Goal: Task Accomplishment & Management: Use online tool/utility

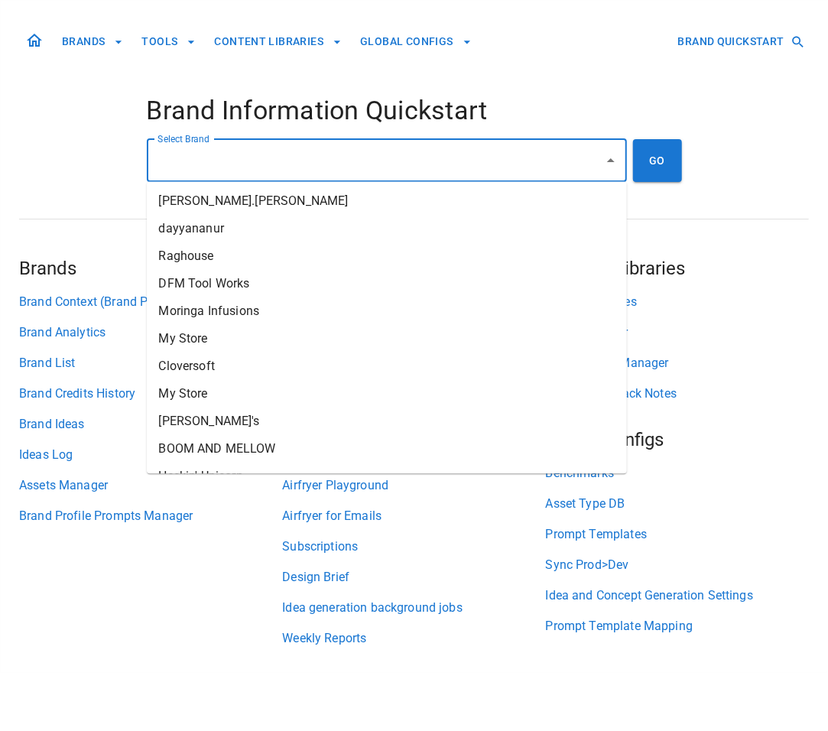
click at [353, 151] on input "Select Brand" at bounding box center [375, 160] width 443 height 29
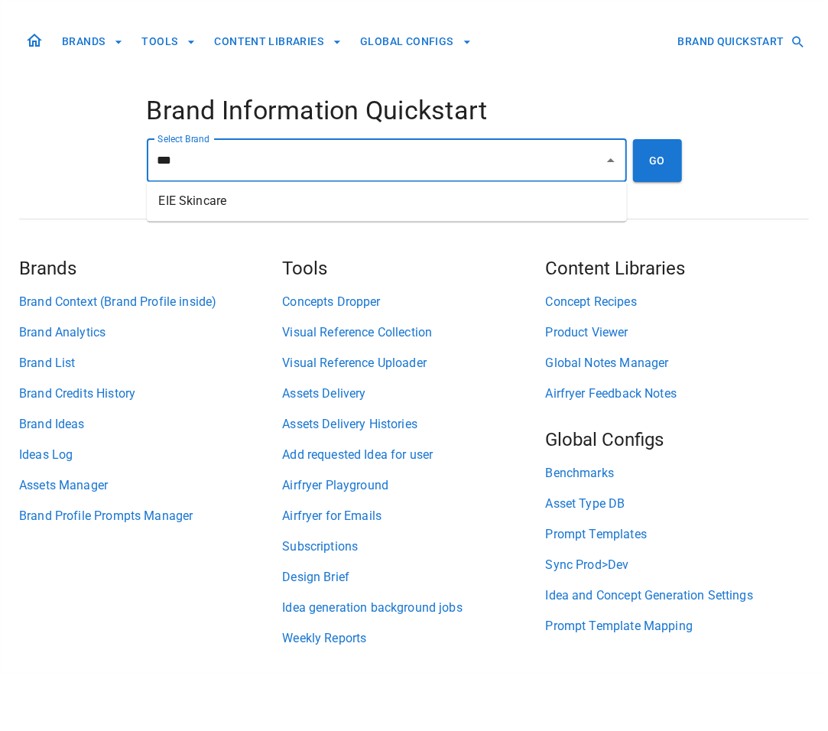
click at [336, 205] on li "EIE Skincare" at bounding box center [387, 202] width 480 height 28
type input "**********"
click at [647, 164] on button "GO" at bounding box center [657, 160] width 49 height 43
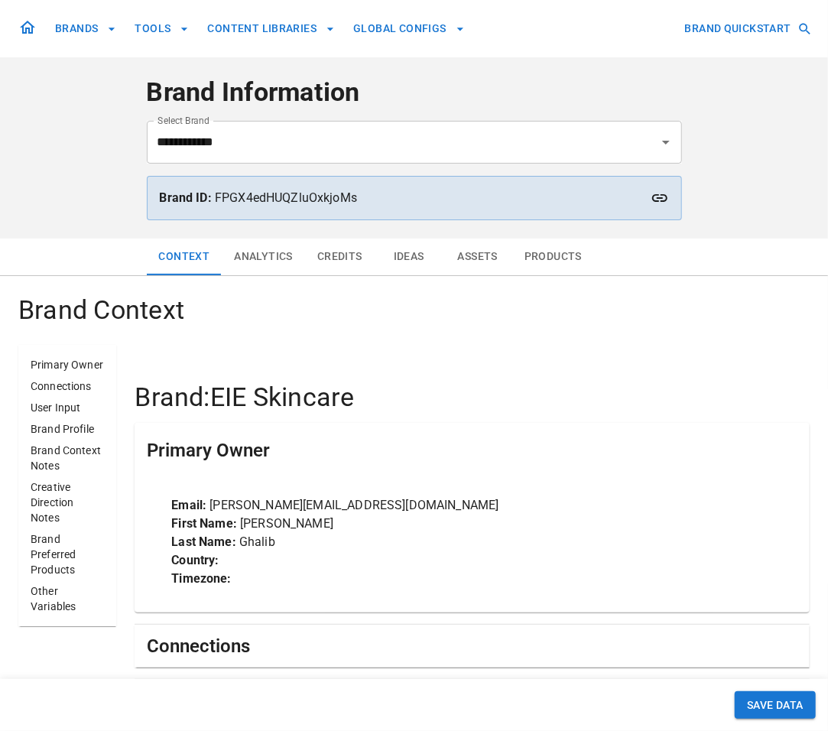
click at [273, 263] on button "Analytics" at bounding box center [263, 257] width 83 height 37
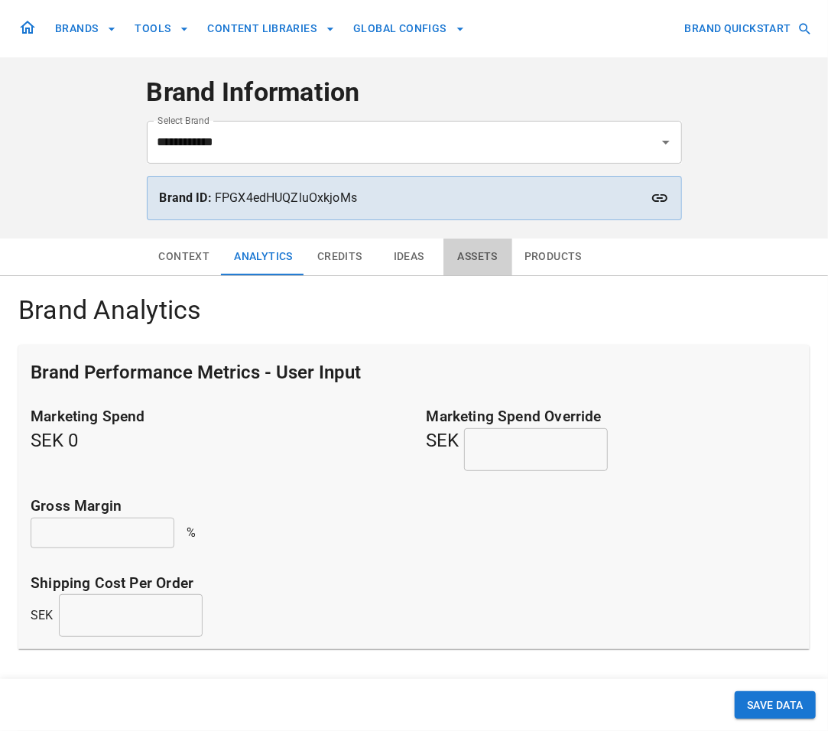
click at [472, 252] on button "Assets" at bounding box center [477, 257] width 69 height 37
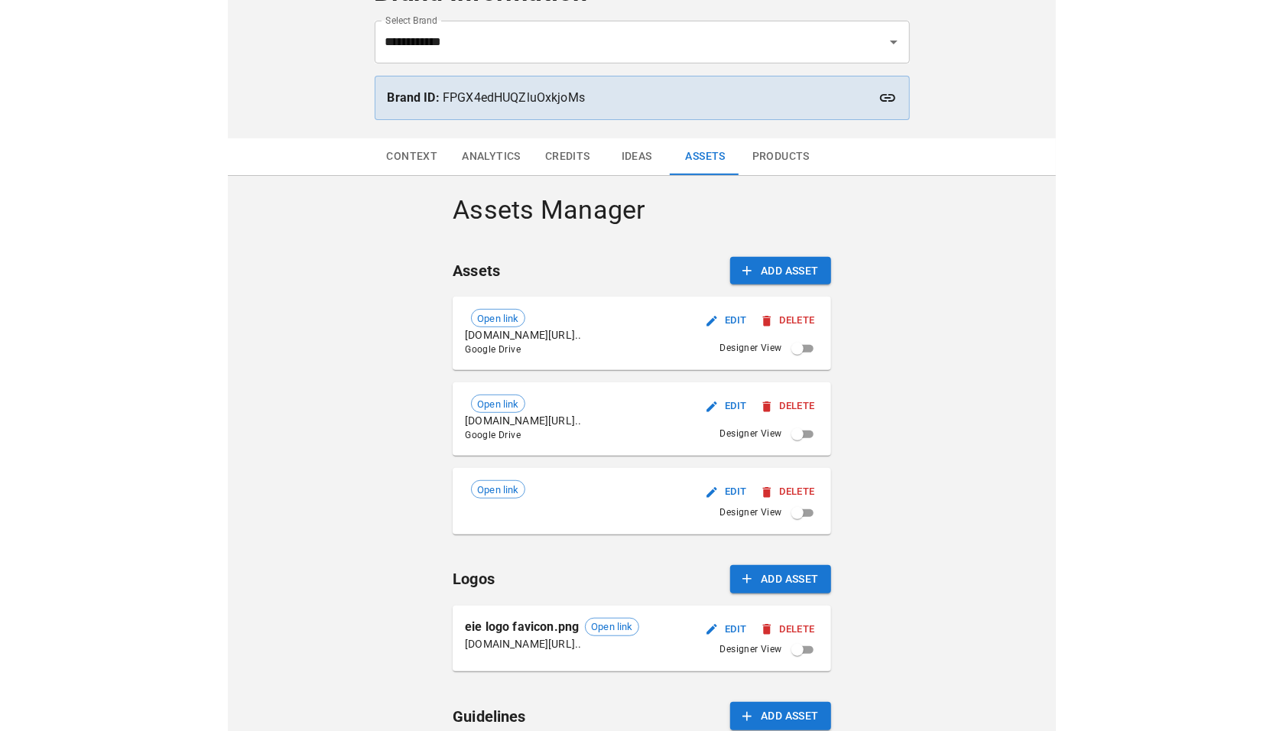
scroll to position [105, 0]
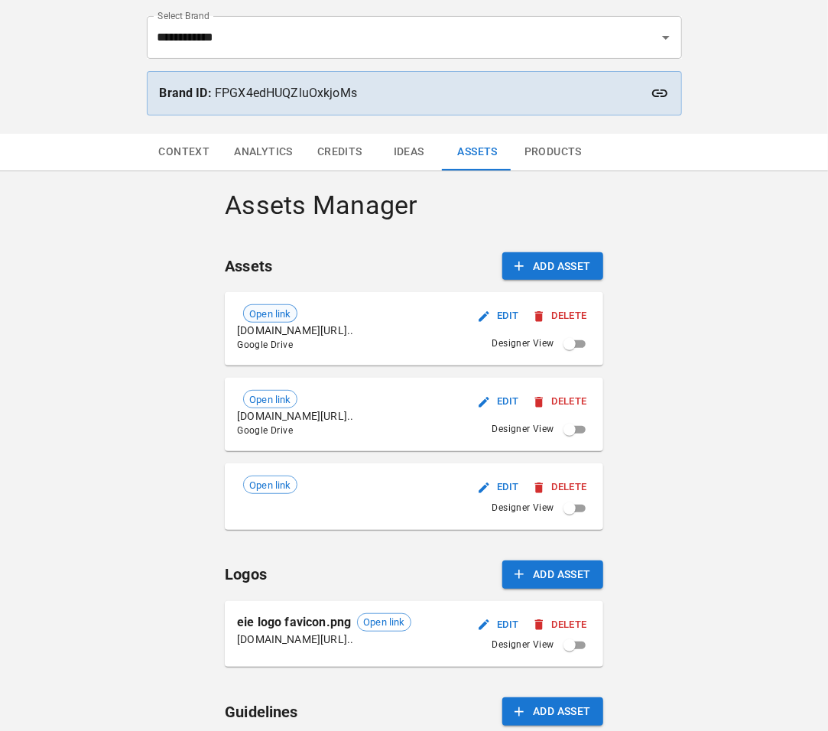
click at [276, 315] on span "Open link" at bounding box center [270, 314] width 52 height 15
click at [267, 403] on span "Open link" at bounding box center [270, 399] width 52 height 15
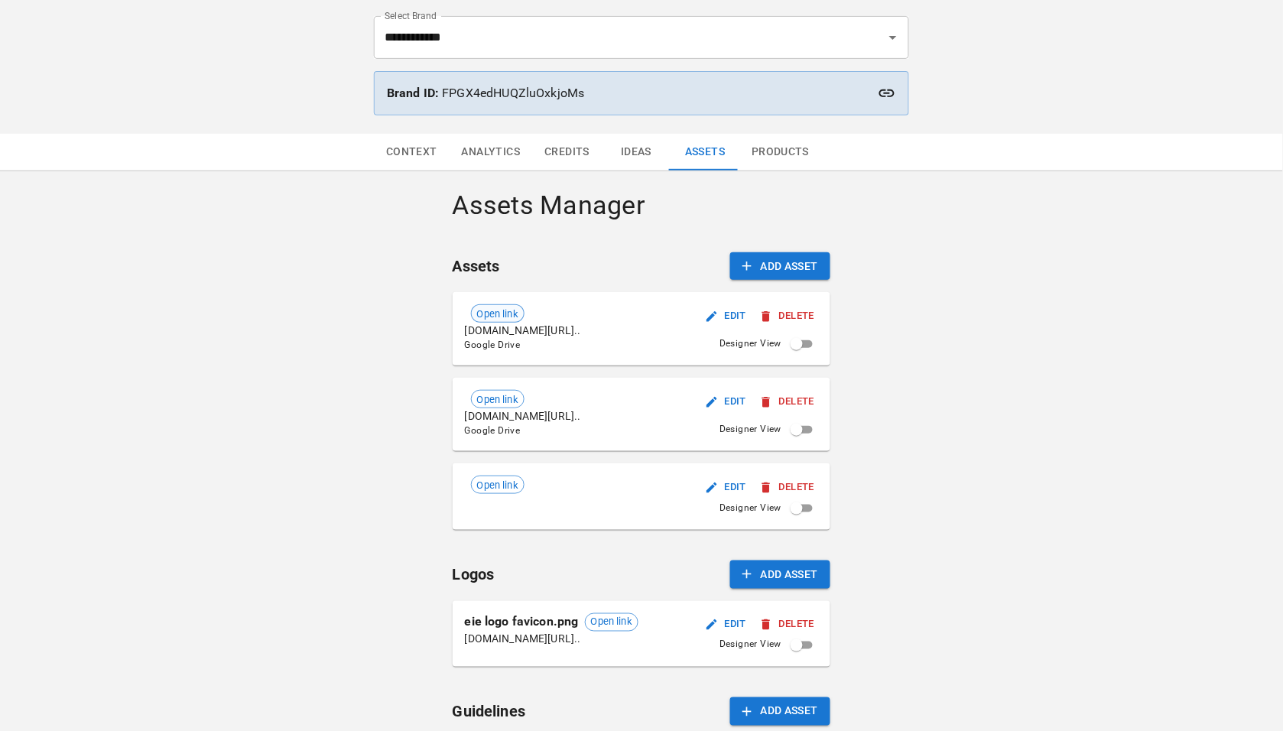
click at [506, 317] on span "Open link" at bounding box center [498, 314] width 52 height 15
click at [502, 399] on span "Open link" at bounding box center [498, 399] width 52 height 15
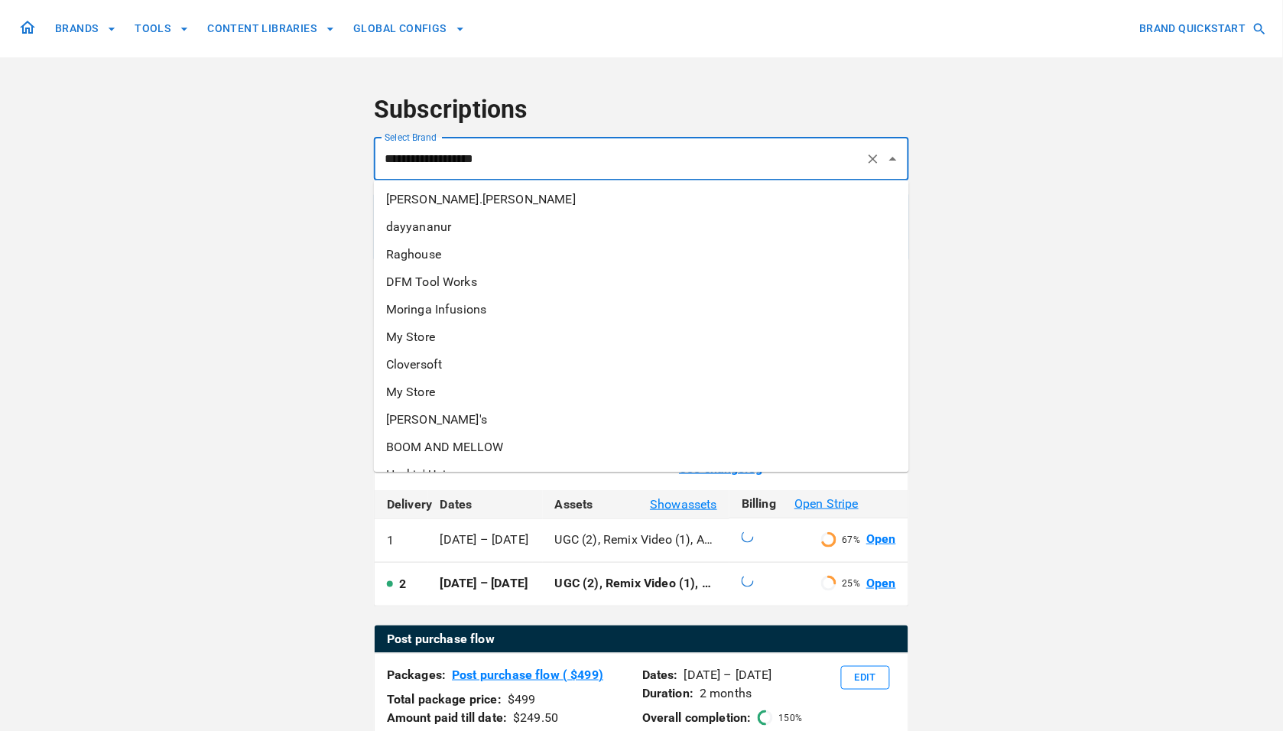
click at [588, 161] on input "**********" at bounding box center [620, 158] width 479 height 29
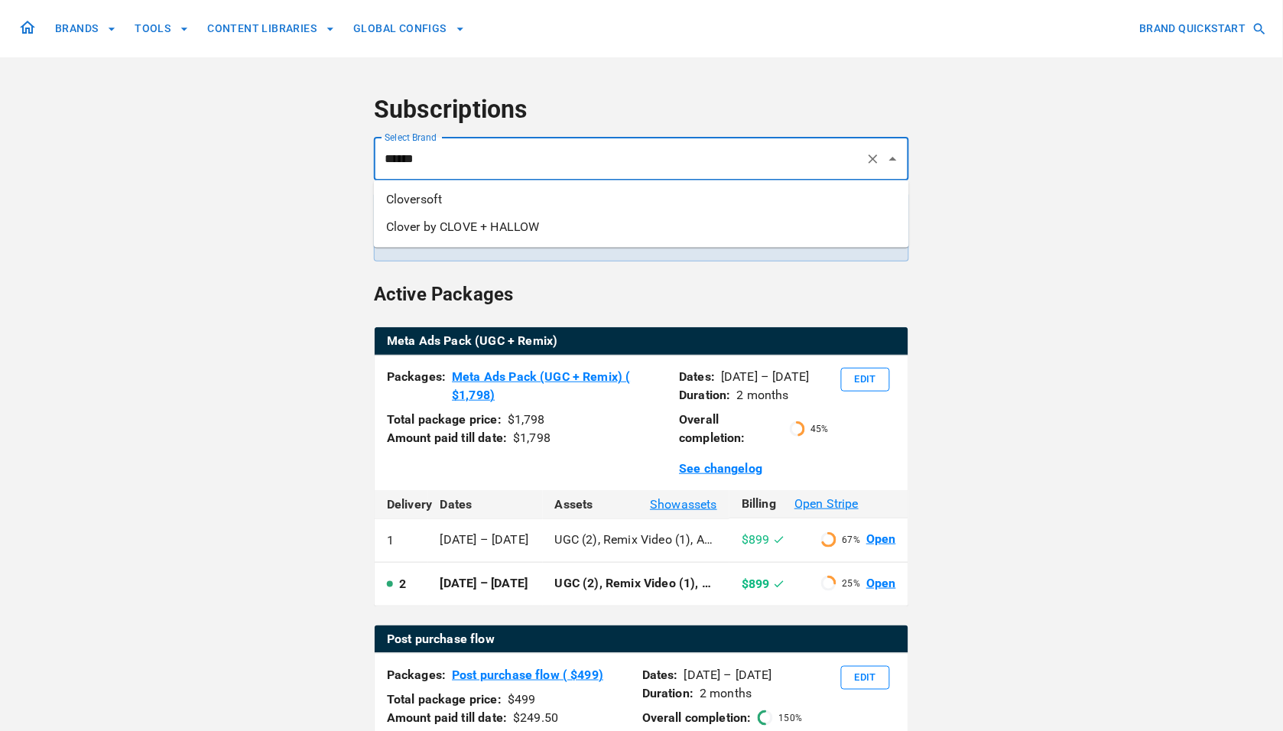
click at [568, 223] on li "Clover by CLOVE + HALLOW" at bounding box center [641, 227] width 535 height 28
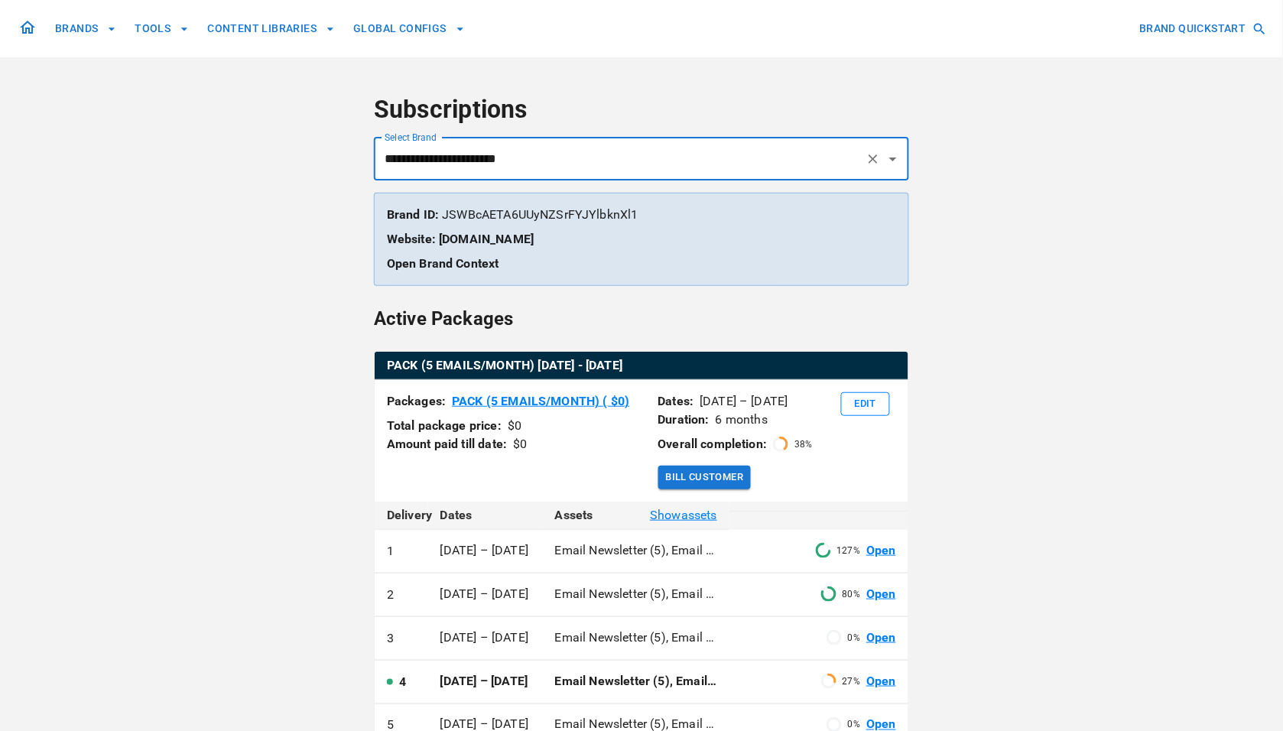
type input "**********"
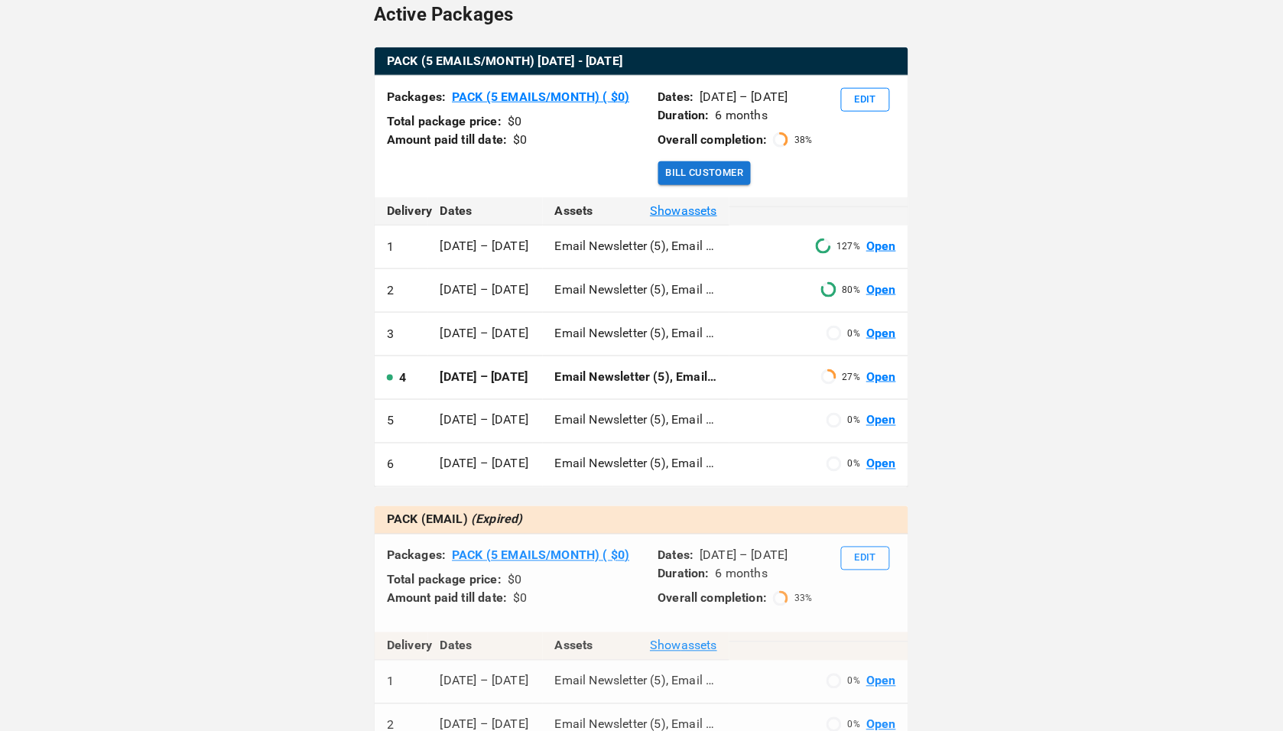
scroll to position [281, 0]
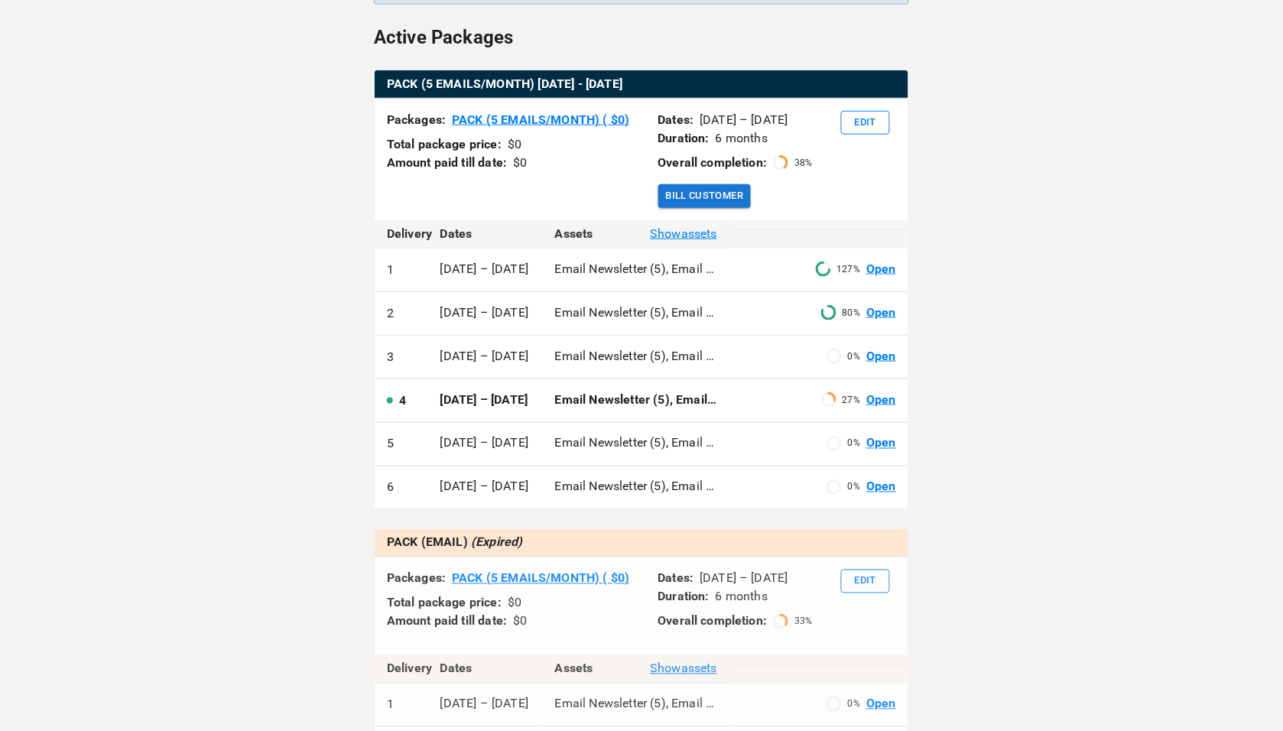
click at [885, 453] on link "Open" at bounding box center [881, 444] width 30 height 18
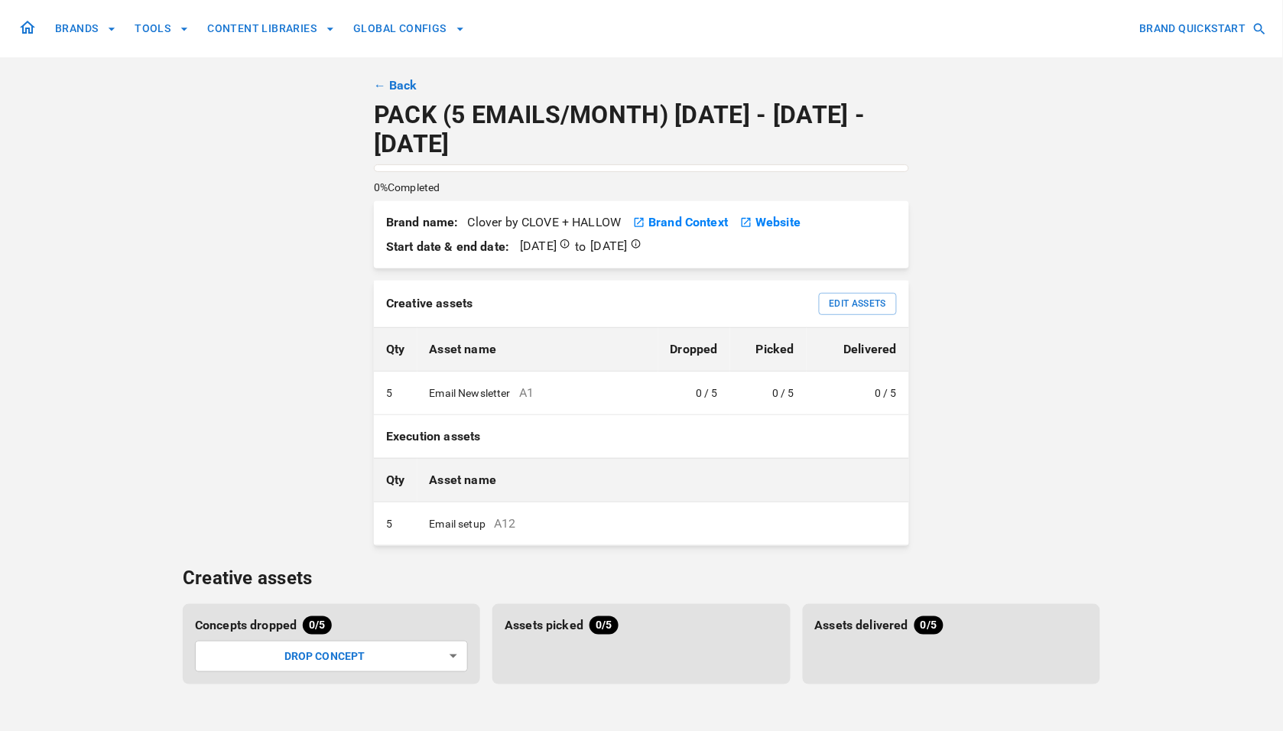
scroll to position [38, 0]
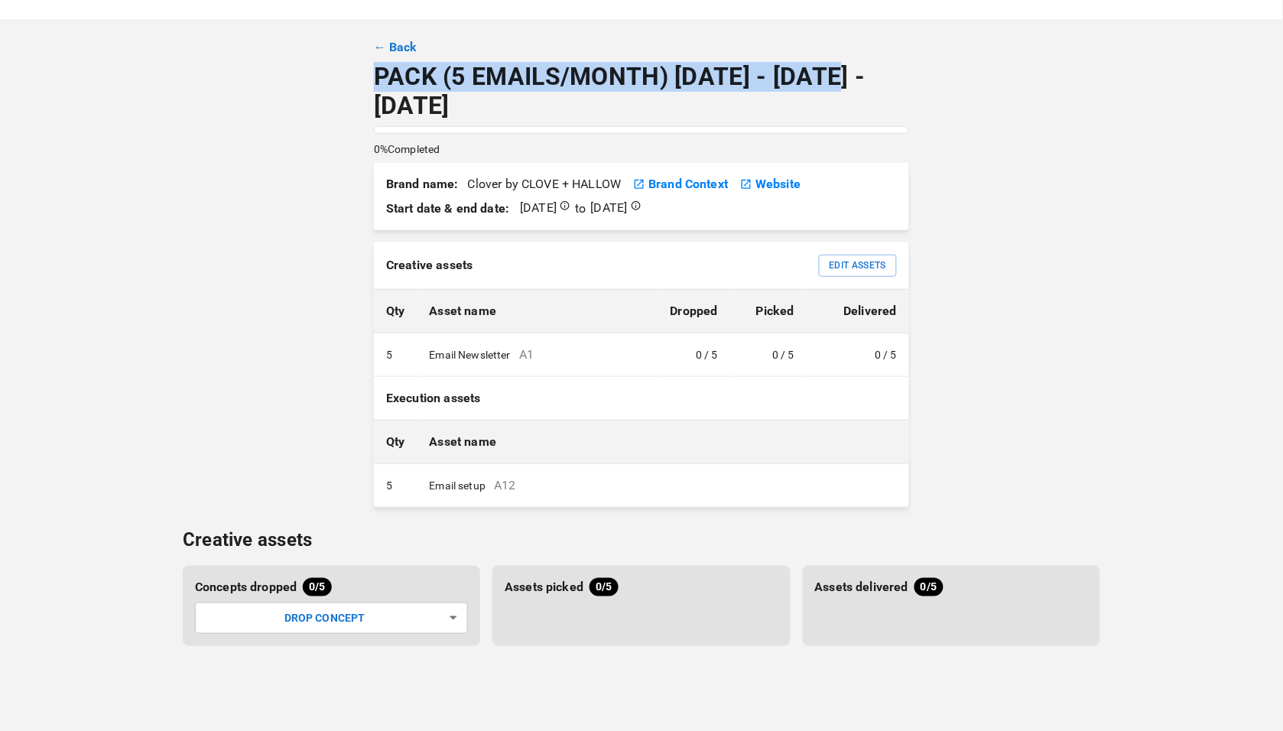
copy p "PACK (5 EMAILS/MONTH) May - Oct 2025"
drag, startPoint x: 842, startPoint y: 72, endPoint x: 369, endPoint y: 78, distance: 472.5
click at [369, 78] on div "BRANDS TOOLS CONTENT LIBRARIES GLOBAL CONFIGS BRAND QUICKSTART ← Back PACK (5 E…" at bounding box center [641, 347] width 917 height 770
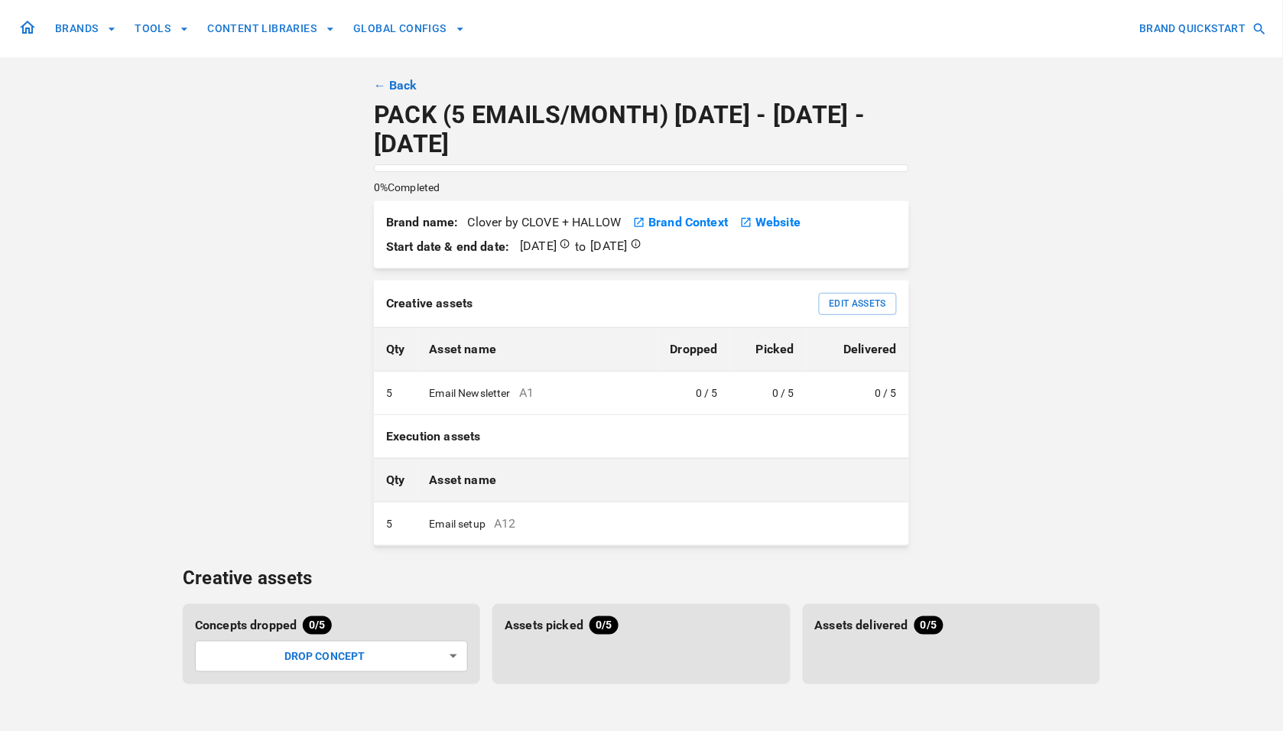
scroll to position [38, 0]
